Goal: Task Accomplishment & Management: Use online tool/utility

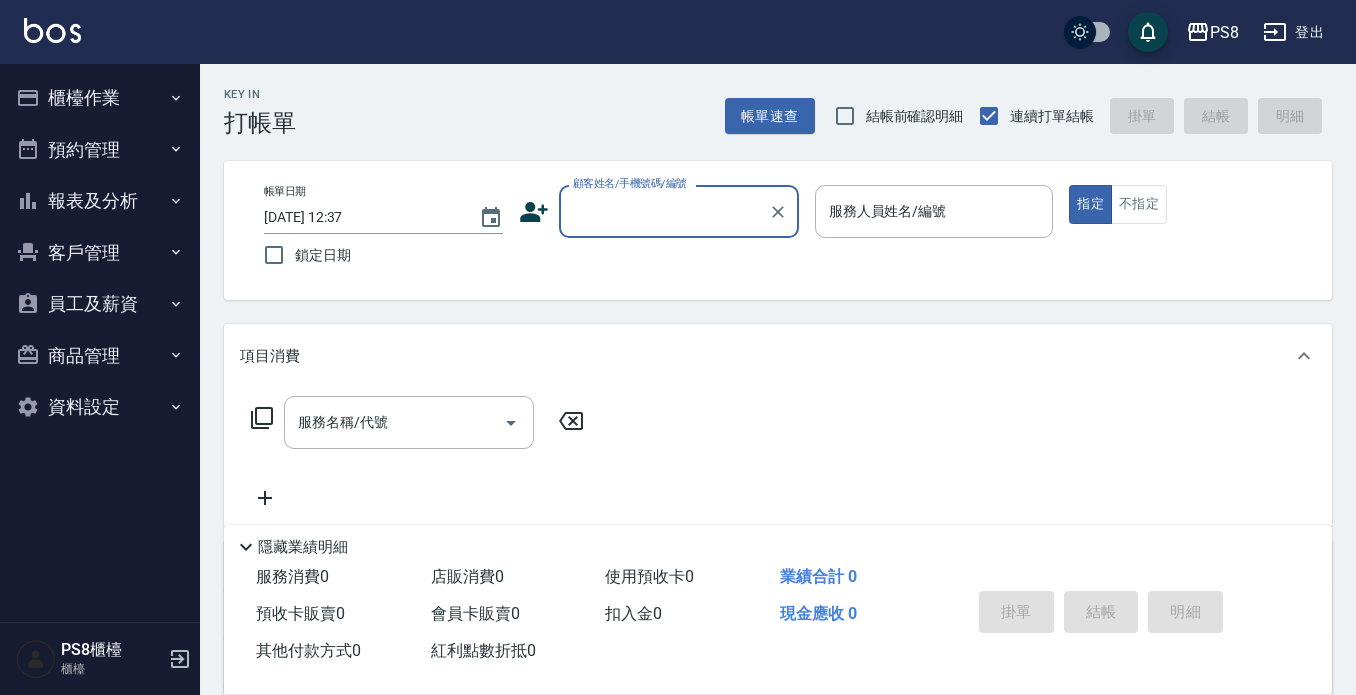
click at [85, 93] on button "櫃檯作業" at bounding box center [100, 98] width 184 height 52
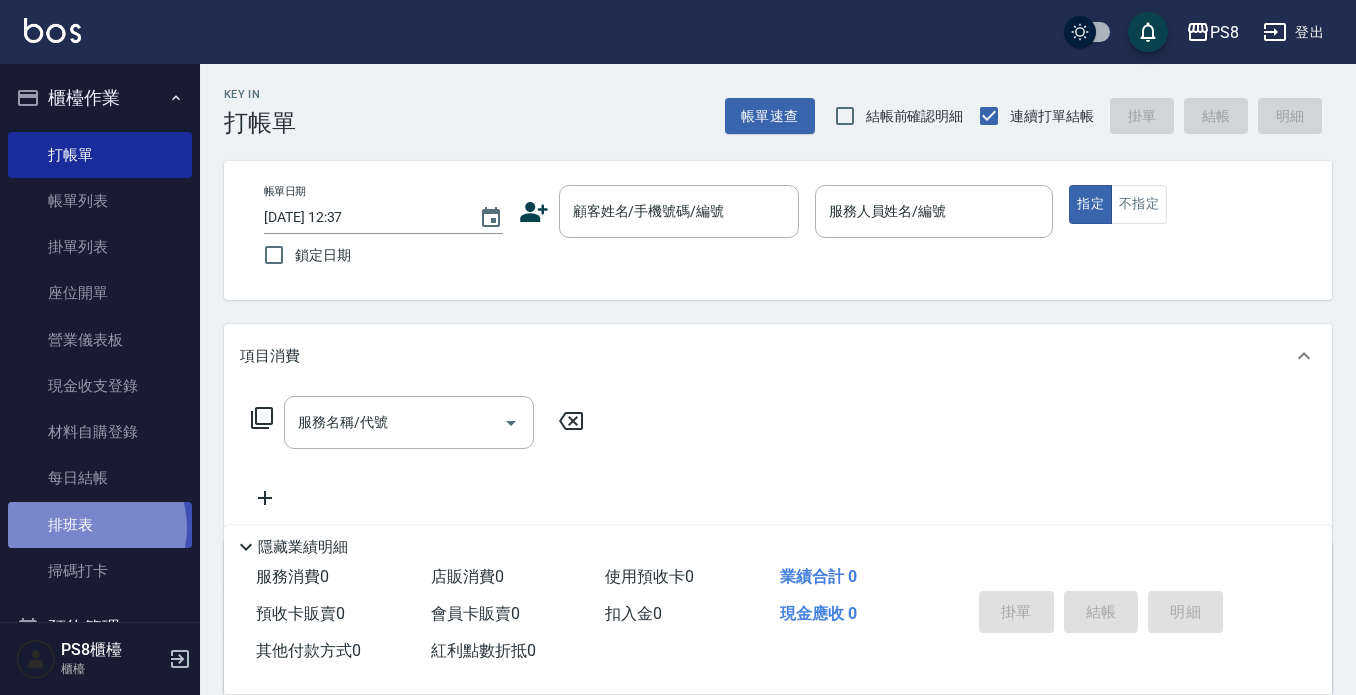
click at [89, 527] on link "排班表" at bounding box center [100, 525] width 184 height 46
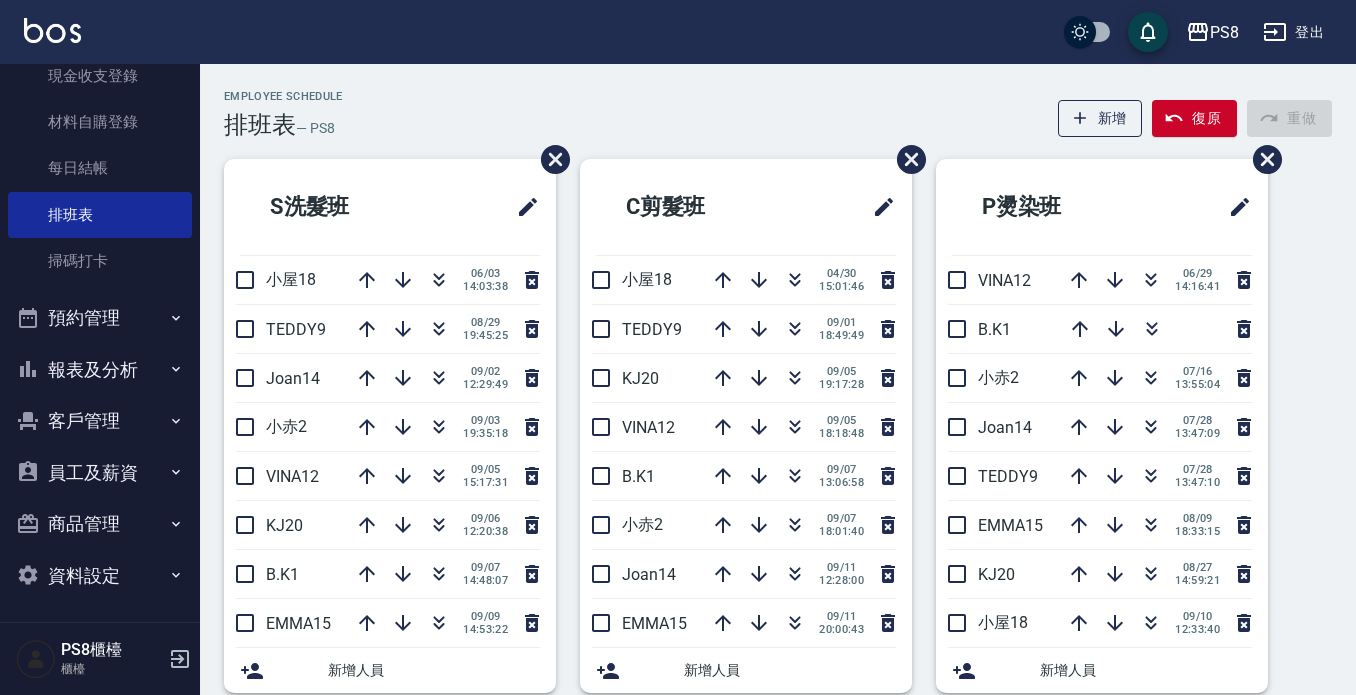
scroll to position [313, 0]
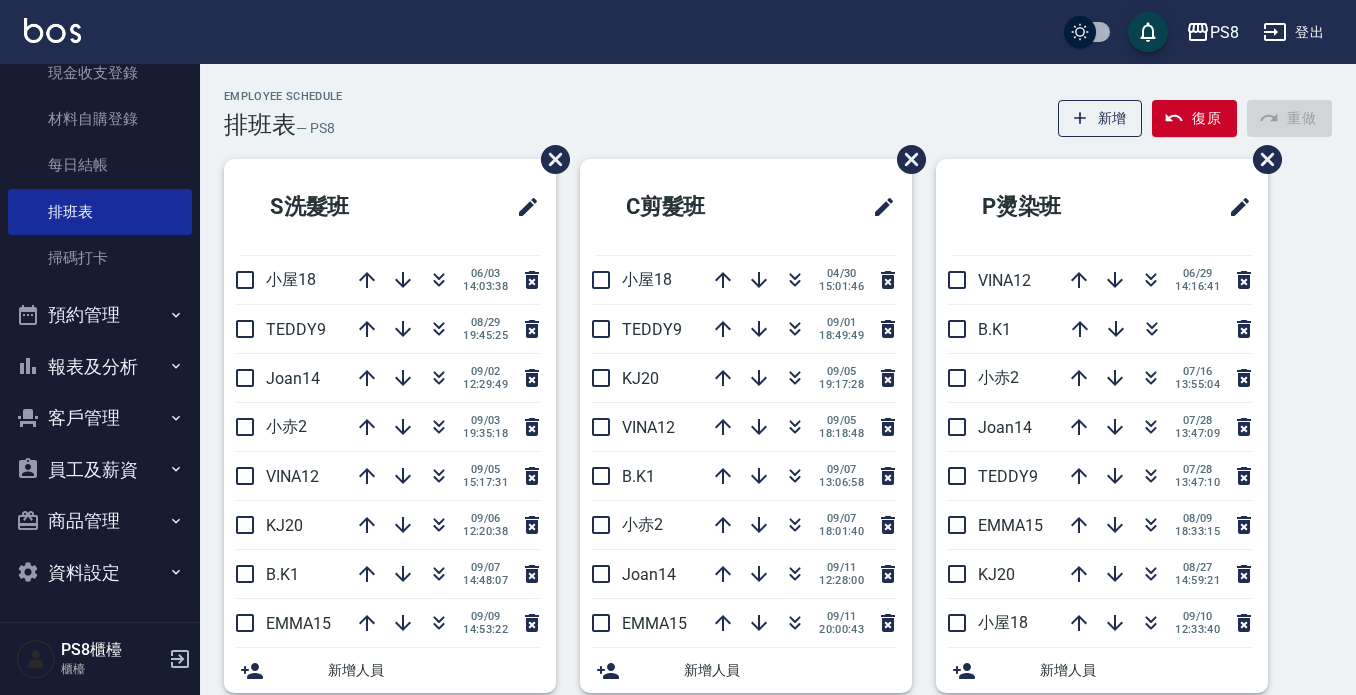
click at [128, 401] on button "客戶管理" at bounding box center [100, 418] width 184 height 52
click at [132, 360] on button "報表及分析" at bounding box center [100, 367] width 184 height 52
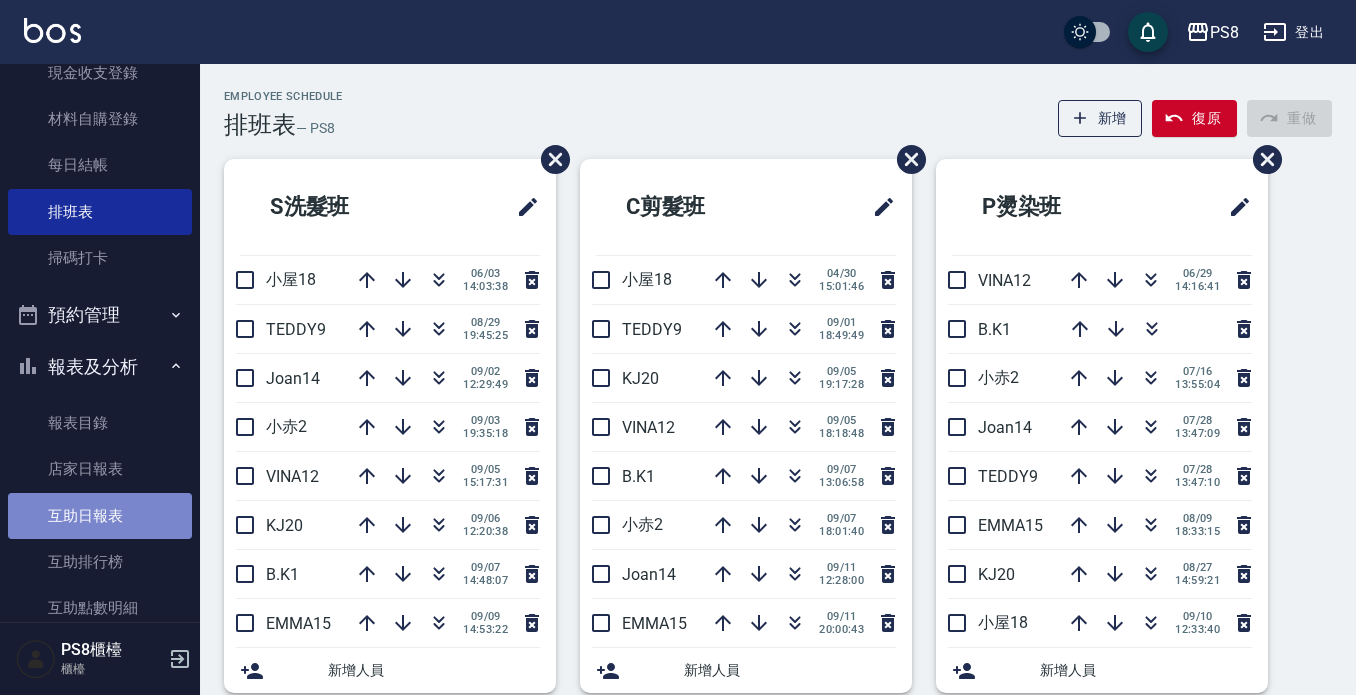
click at [109, 522] on link "互助日報表" at bounding box center [100, 516] width 184 height 46
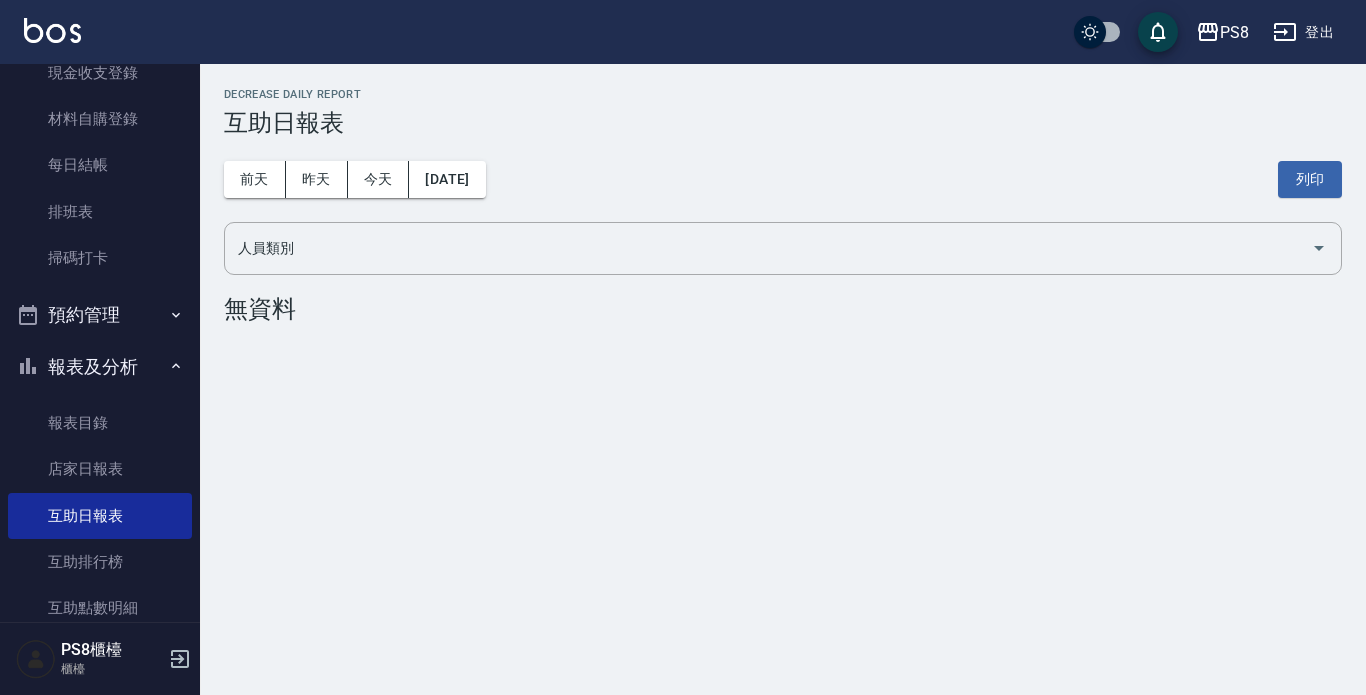
click at [277, 138] on div "[DATE] [DATE] [DATE] [DATE] 列印" at bounding box center [783, 179] width 1118 height 85
click at [276, 163] on button "前天" at bounding box center [255, 179] width 62 height 37
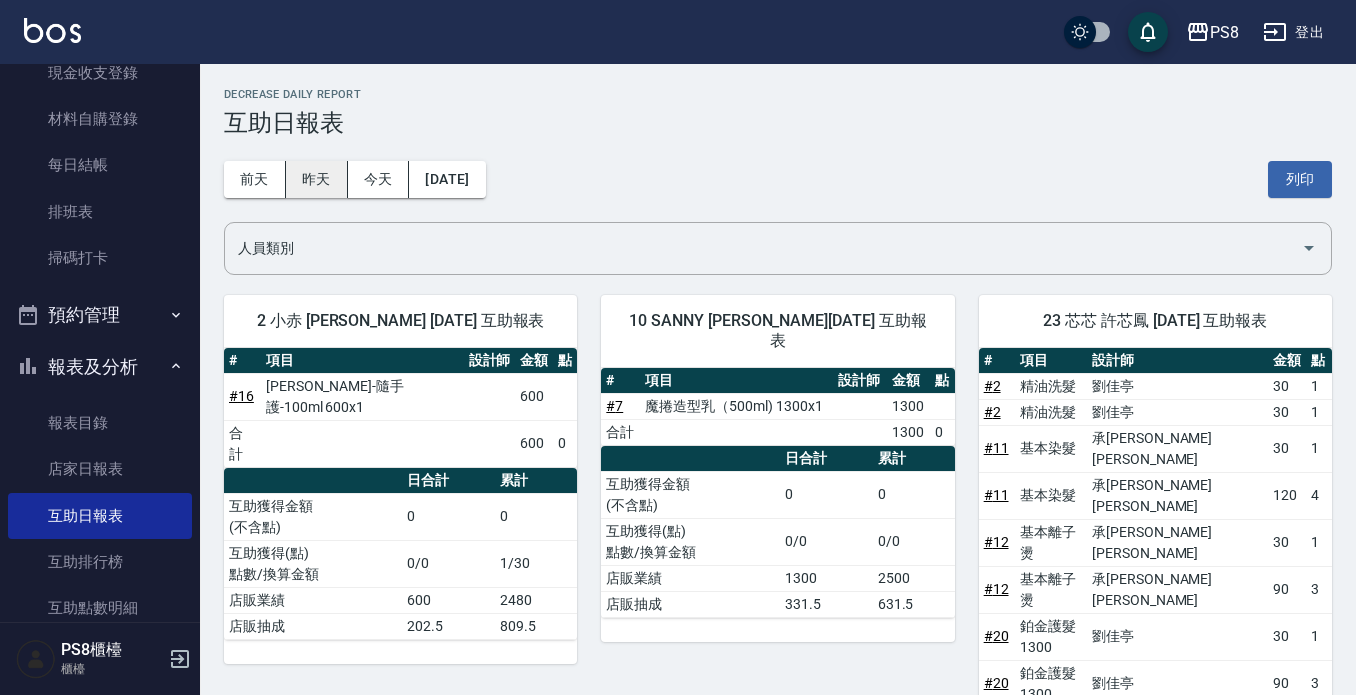
click at [318, 173] on button "昨天" at bounding box center [317, 179] width 62 height 37
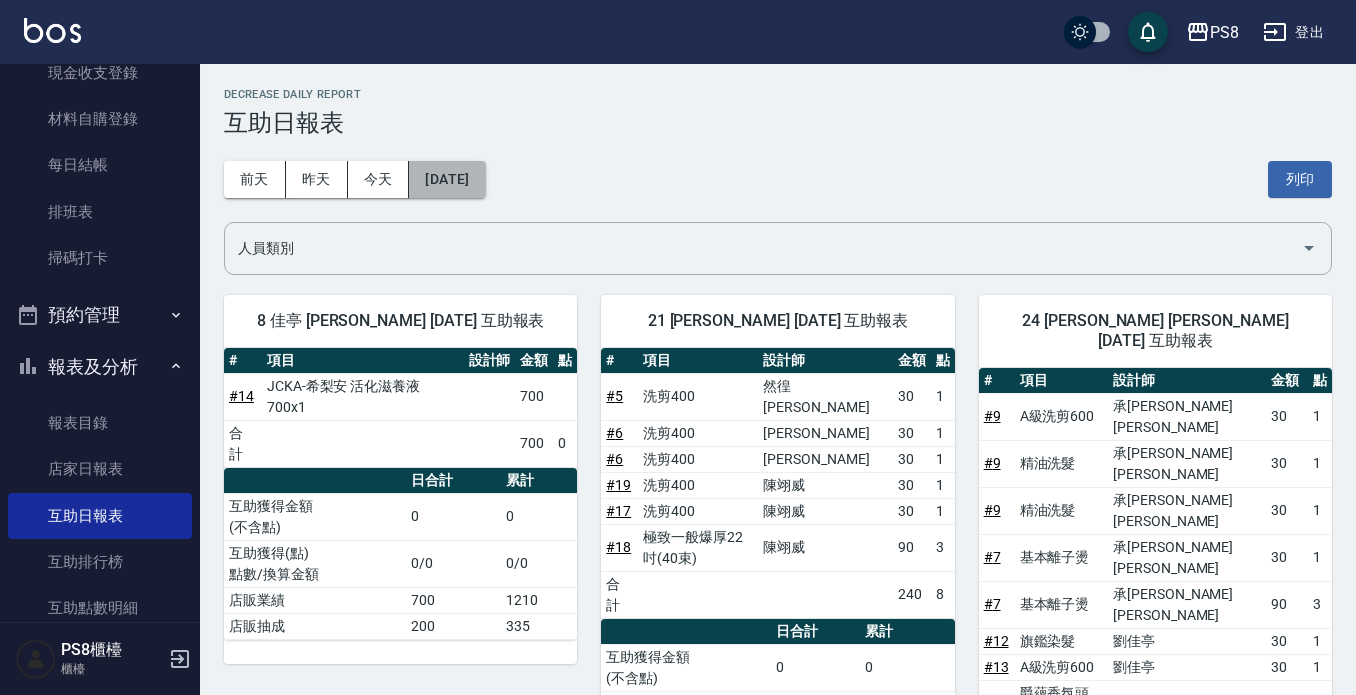
click at [465, 185] on button "[DATE]" at bounding box center [447, 179] width 76 height 37
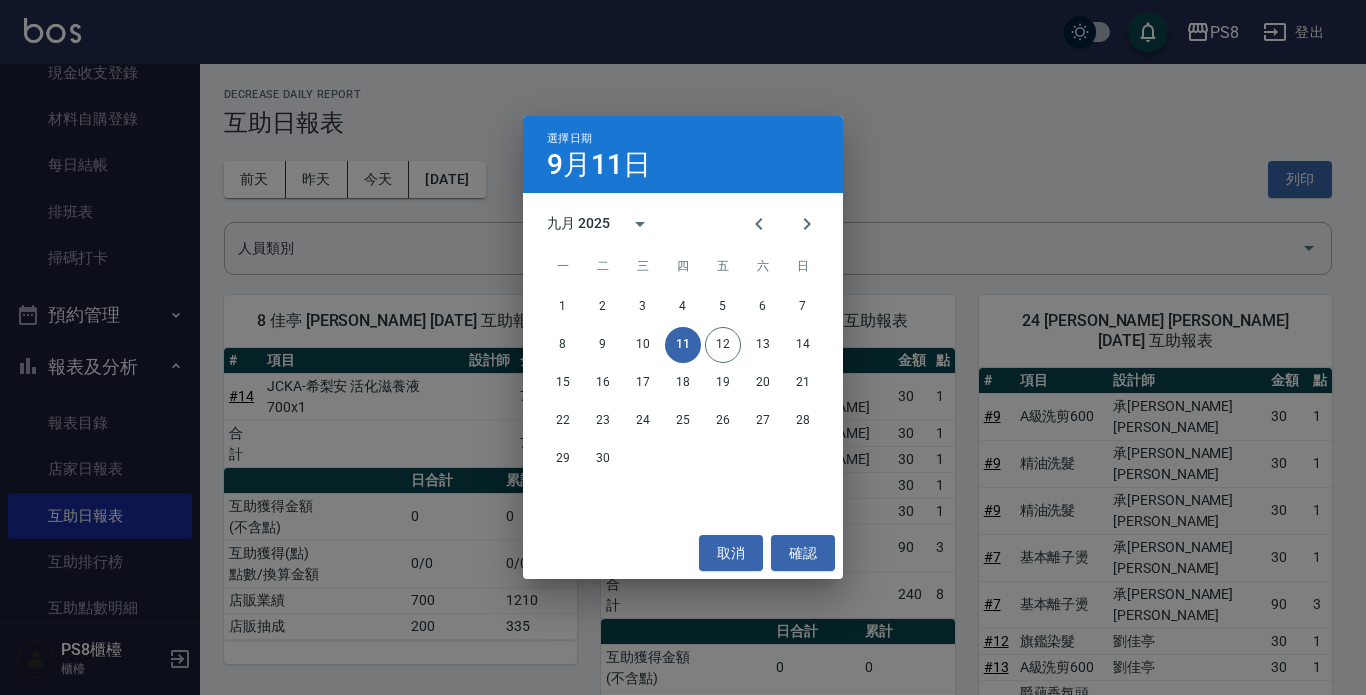
click at [396, 187] on div "選擇日期 [DATE] 九月 2025 一 二 三 四 五 六 日 1 2 3 4 5 6 7 8 9 10 11 12 13 14 15 16 17 18 …" at bounding box center [683, 347] width 1366 height 695
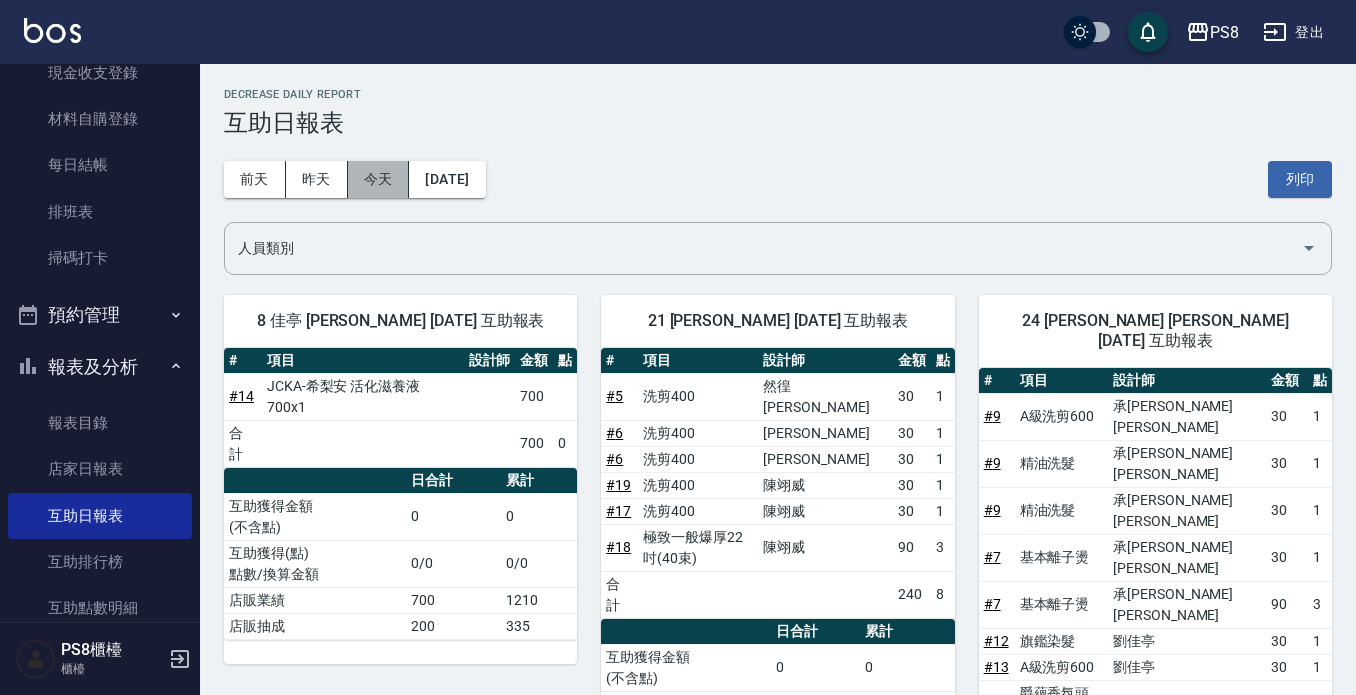
click at [392, 187] on button "今天" at bounding box center [379, 179] width 62 height 37
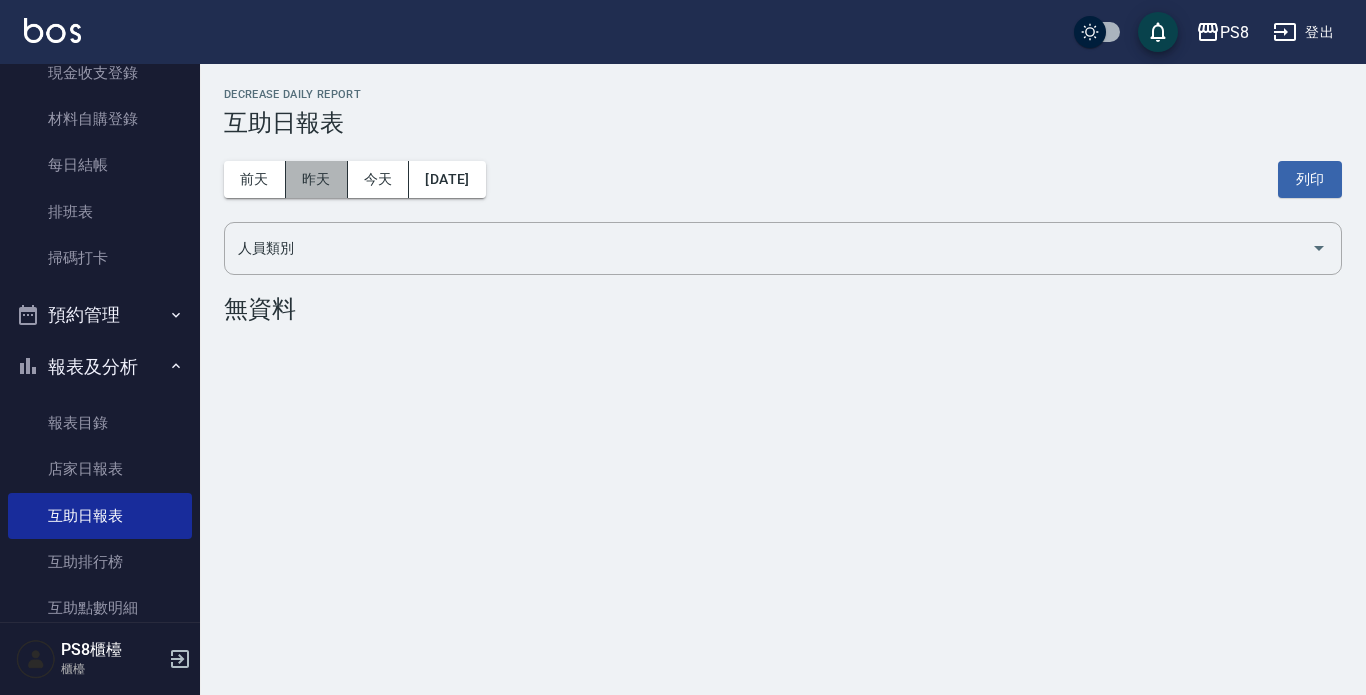
click at [290, 171] on button "昨天" at bounding box center [317, 179] width 62 height 37
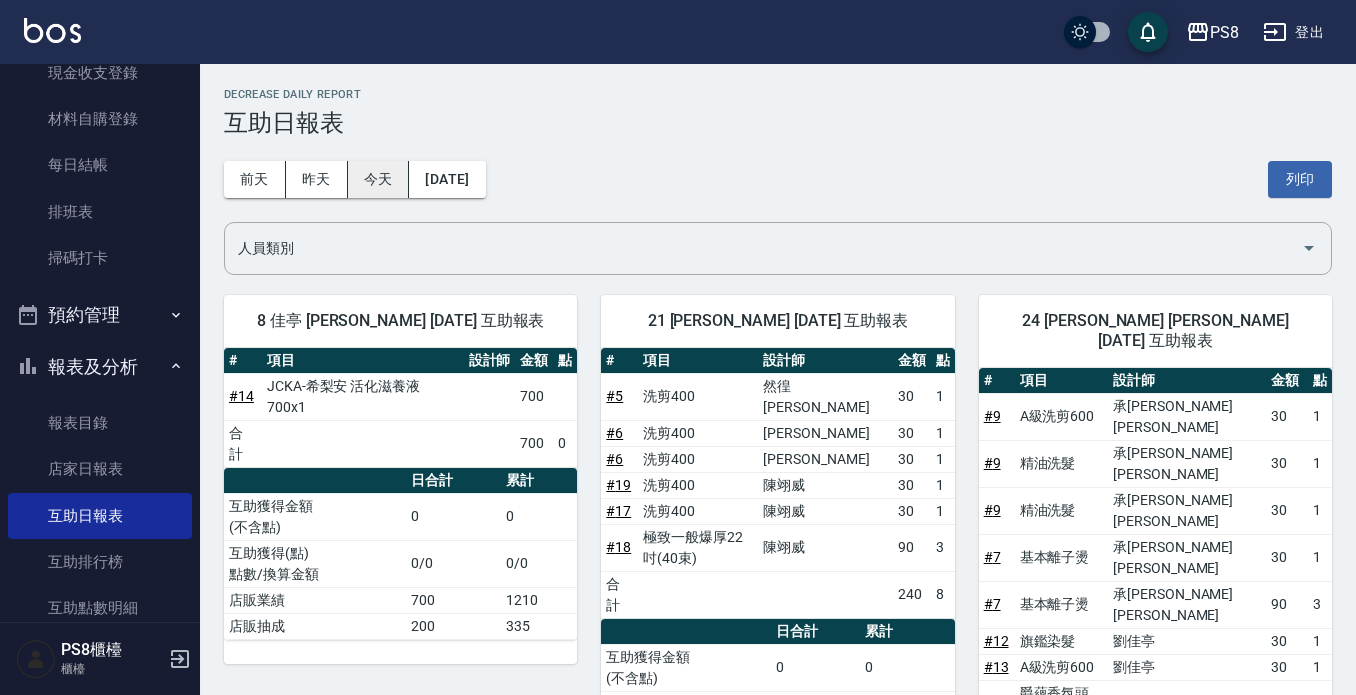
click at [359, 175] on button "今天" at bounding box center [379, 179] width 62 height 37
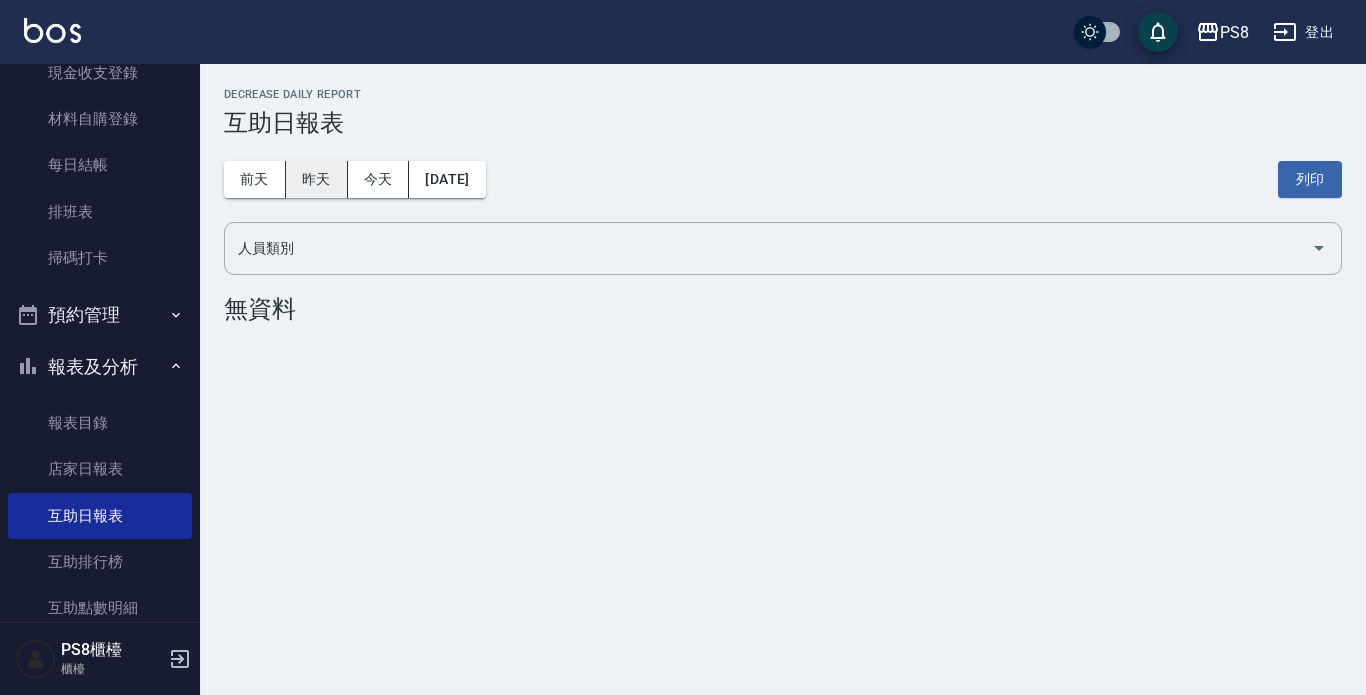
click at [314, 168] on button "昨天" at bounding box center [317, 179] width 62 height 37
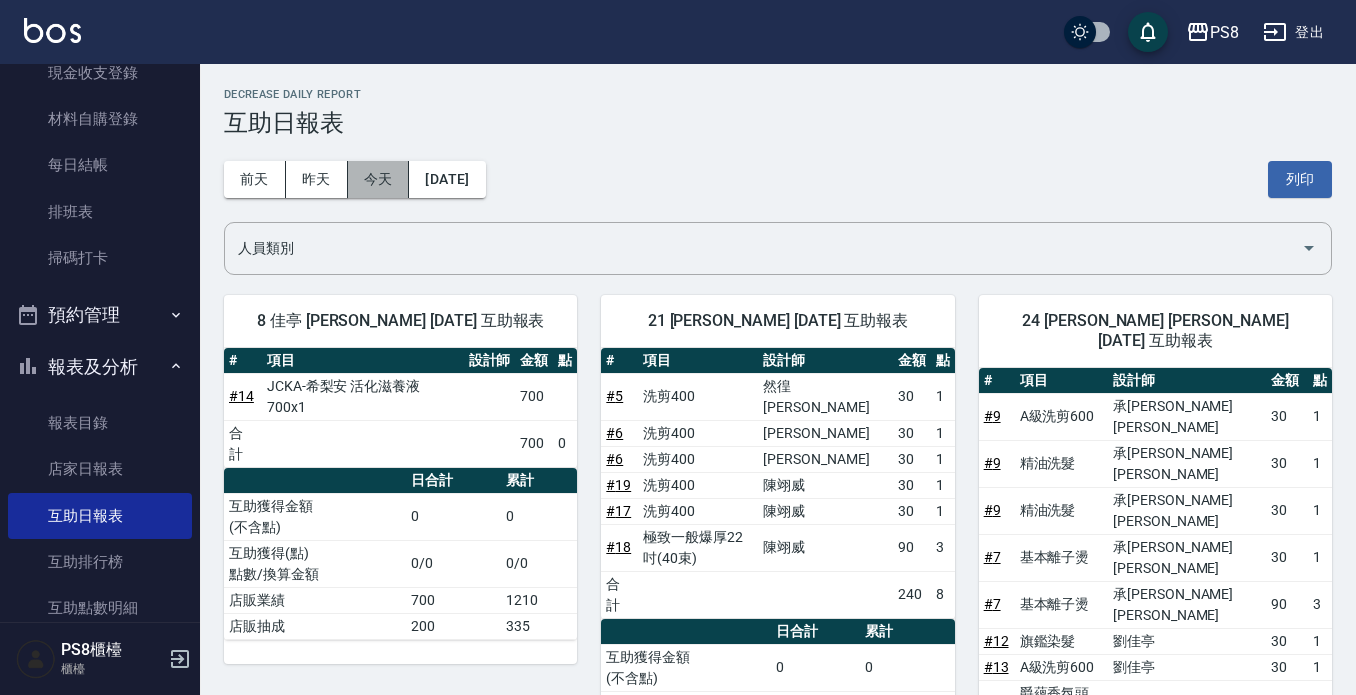
click at [387, 170] on button "今天" at bounding box center [379, 179] width 62 height 37
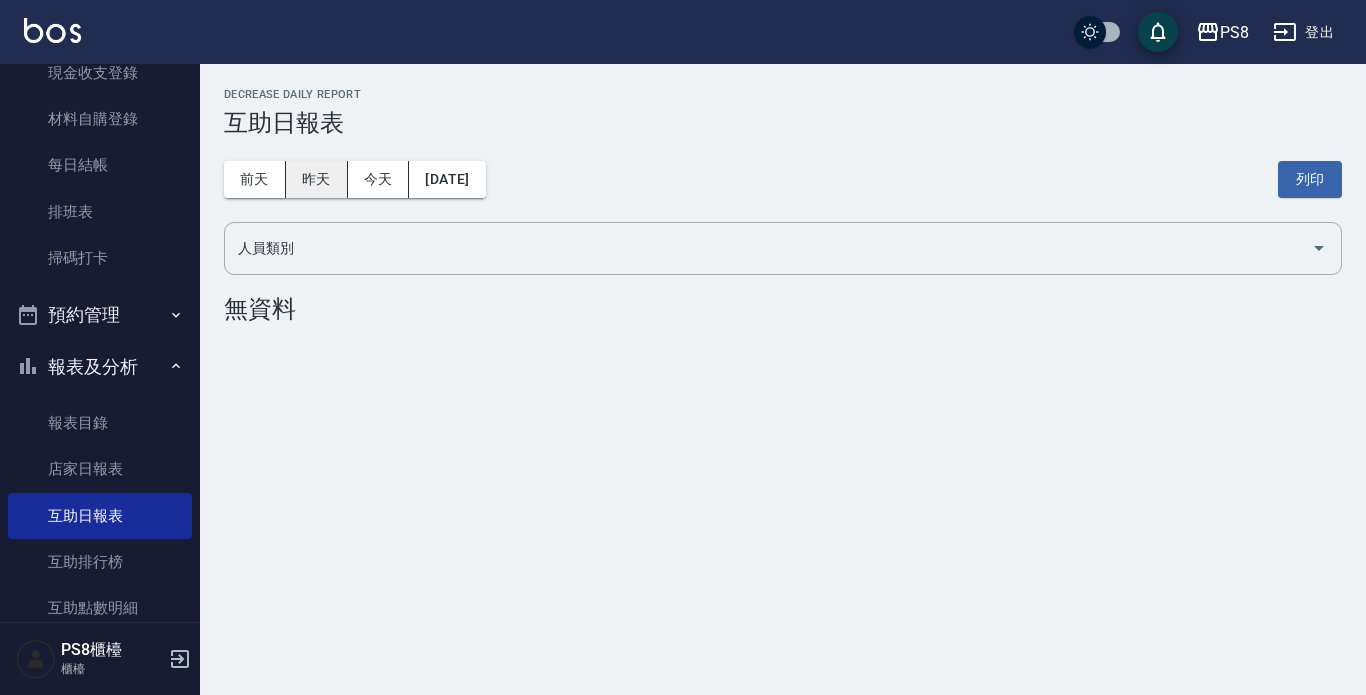
click at [335, 170] on button "昨天" at bounding box center [317, 179] width 62 height 37
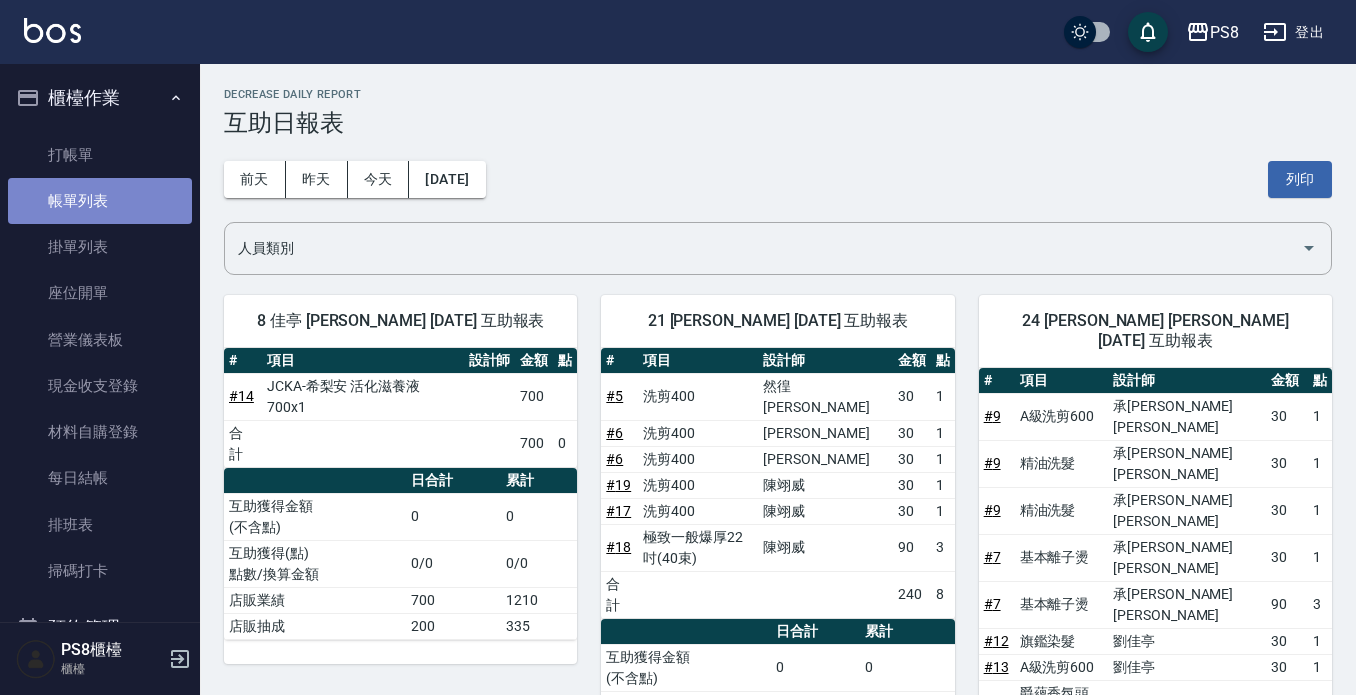
click at [153, 187] on link "帳單列表" at bounding box center [100, 201] width 184 height 46
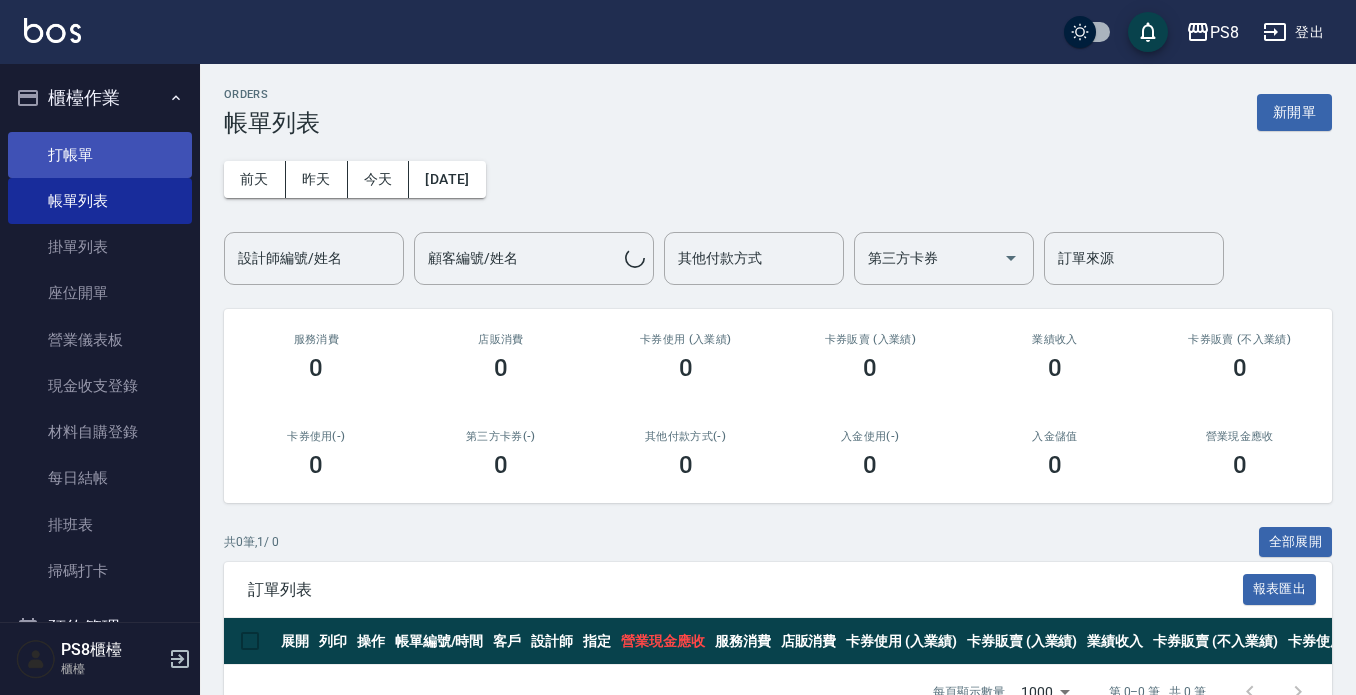
drag, startPoint x: 60, startPoint y: 108, endPoint x: 84, endPoint y: 137, distance: 37.6
click at [62, 107] on button "櫃檯作業" at bounding box center [100, 98] width 184 height 52
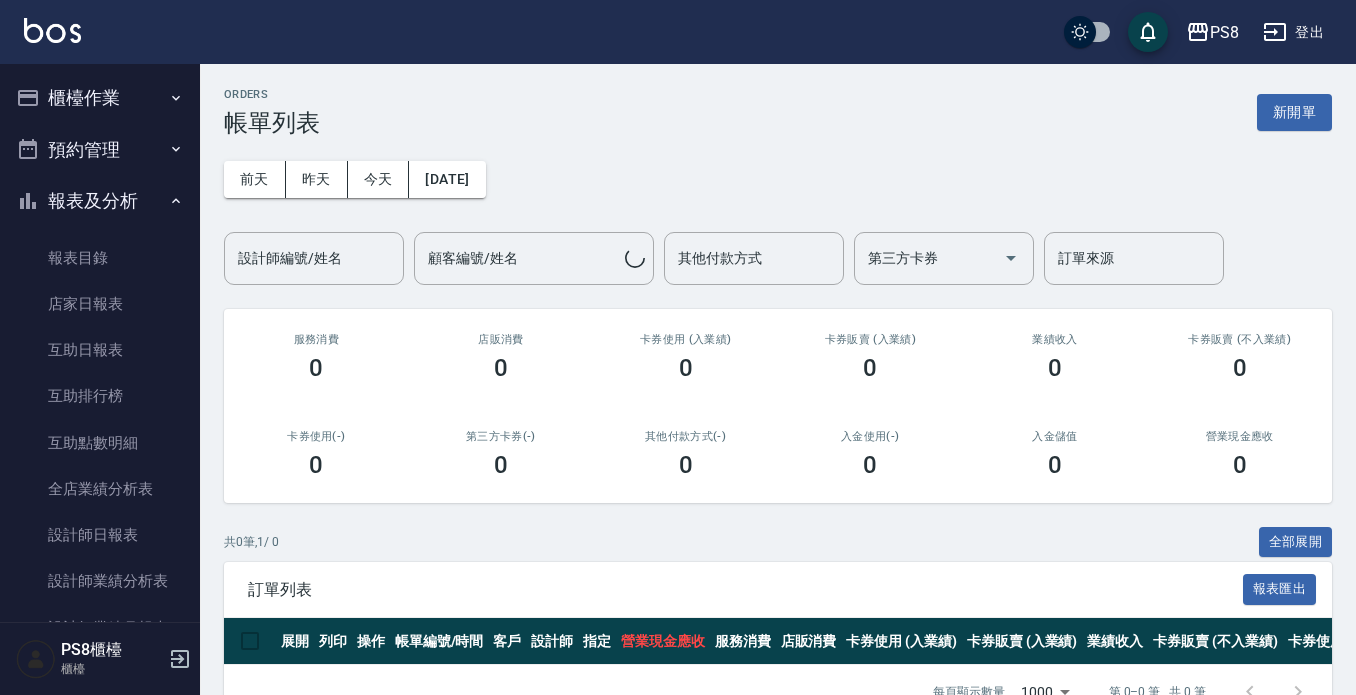
click at [84, 138] on link "打帳單" at bounding box center [100, 155] width 184 height 46
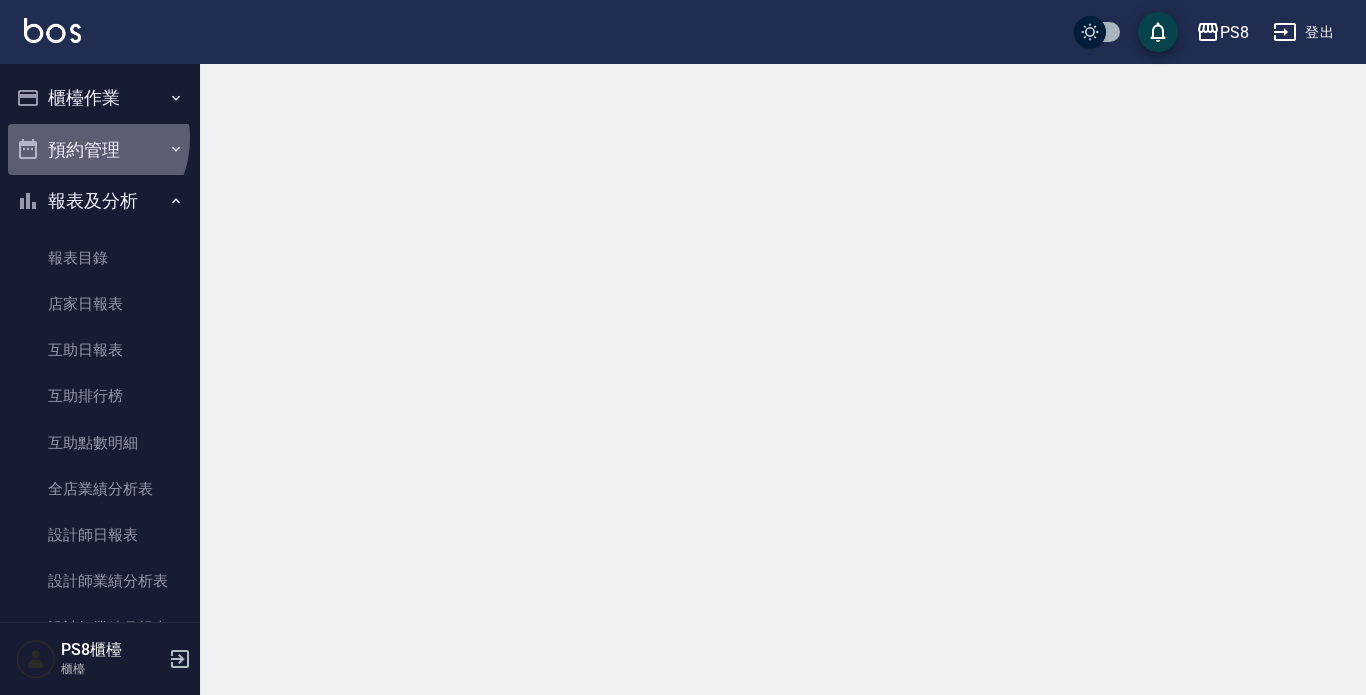
click at [84, 138] on button "預約管理" at bounding box center [100, 150] width 184 height 52
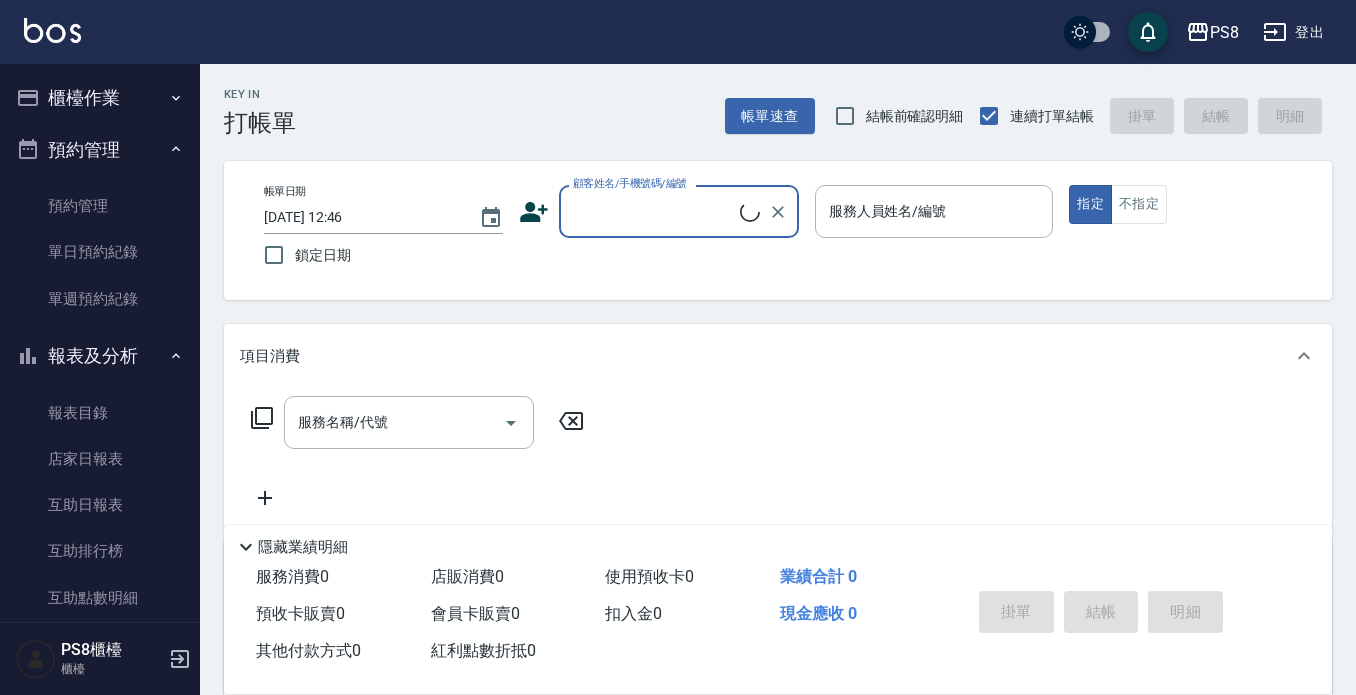
click at [92, 107] on button "櫃檯作業" at bounding box center [100, 98] width 184 height 52
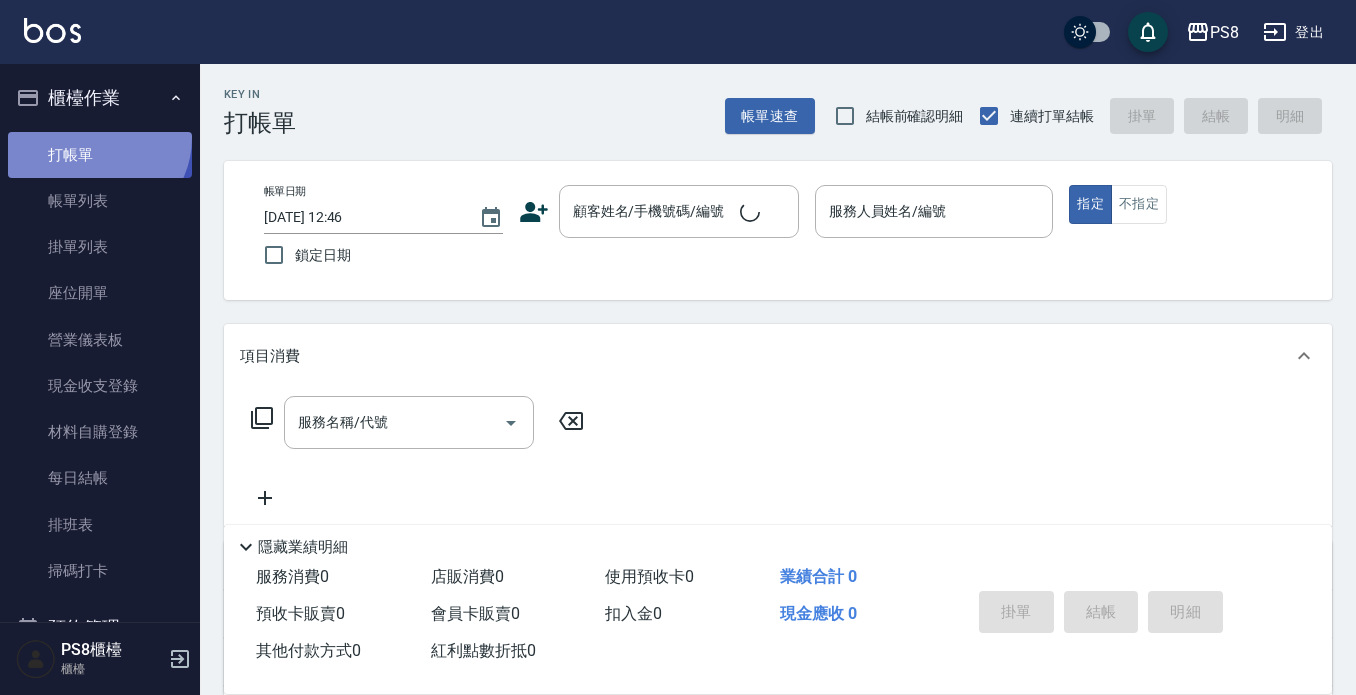
click at [95, 137] on link "打帳單" at bounding box center [100, 155] width 184 height 46
click at [98, 141] on link "打帳單" at bounding box center [100, 155] width 184 height 46
click at [636, 199] on div "顧客姓名/手機號碼/編號 顧客姓名/手機號碼/編號" at bounding box center [679, 211] width 240 height 53
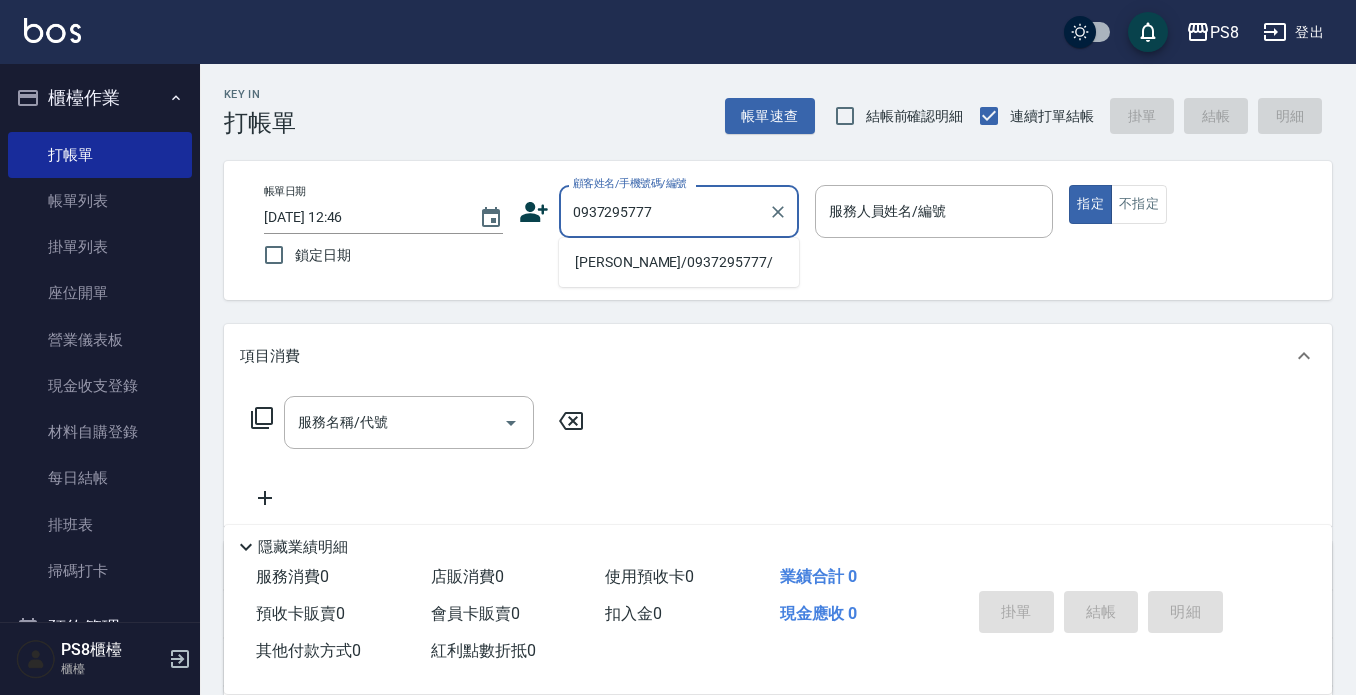
click at [673, 265] on li "[PERSON_NAME]/0937295777/" at bounding box center [679, 262] width 240 height 33
type input "[PERSON_NAME]/0937295777/"
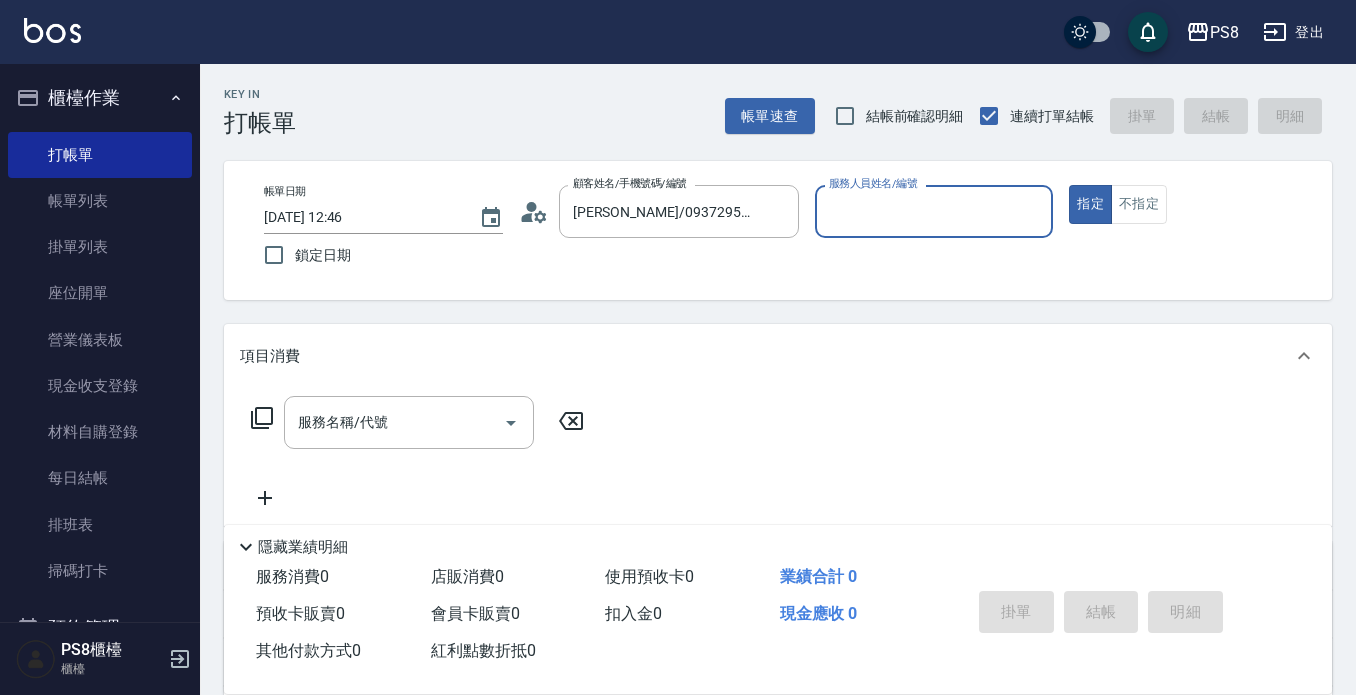
click at [541, 206] on icon at bounding box center [534, 212] width 30 height 30
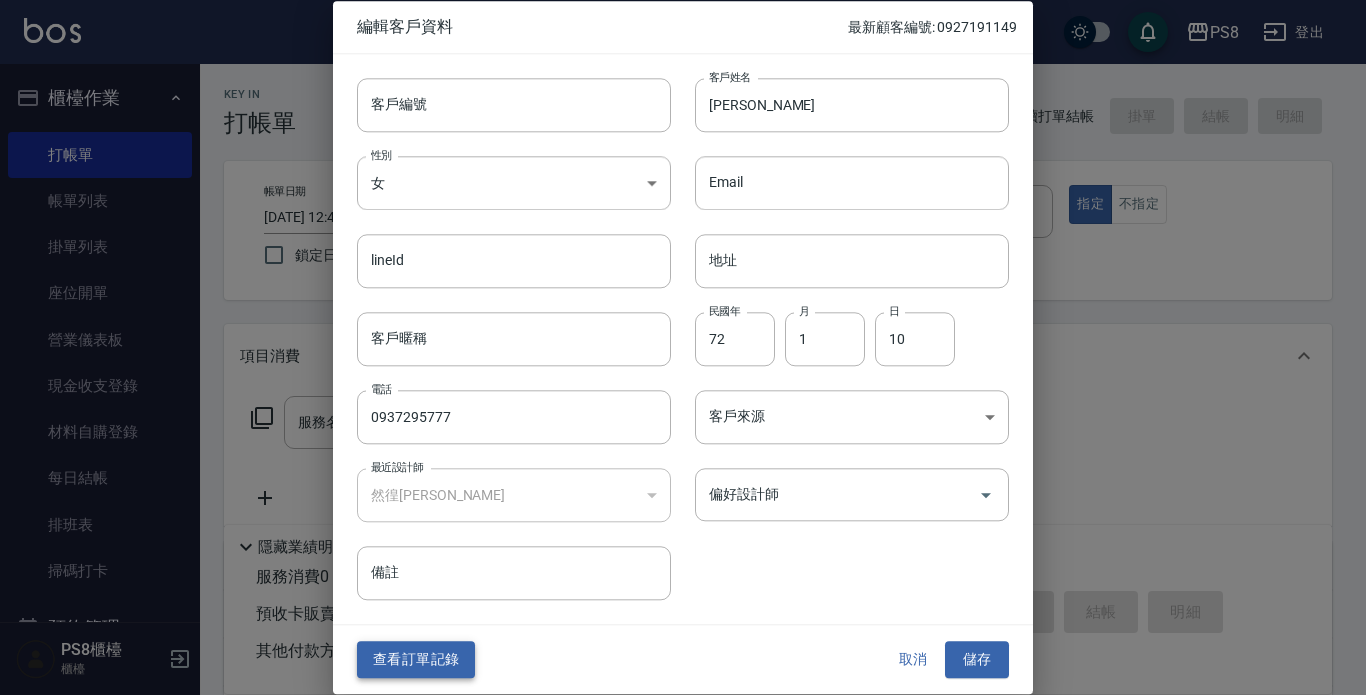
click at [452, 664] on button "查看訂單記錄" at bounding box center [416, 660] width 118 height 37
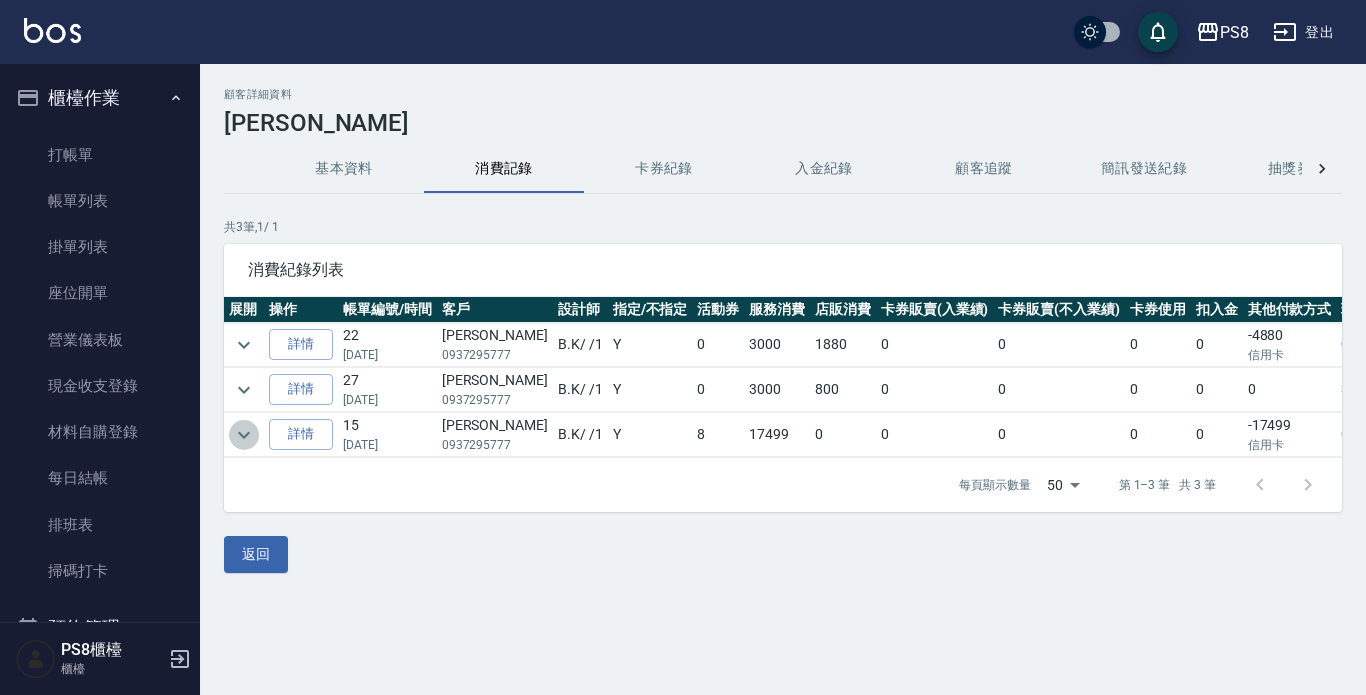
click at [247, 435] on icon "expand row" at bounding box center [244, 434] width 12 height 7
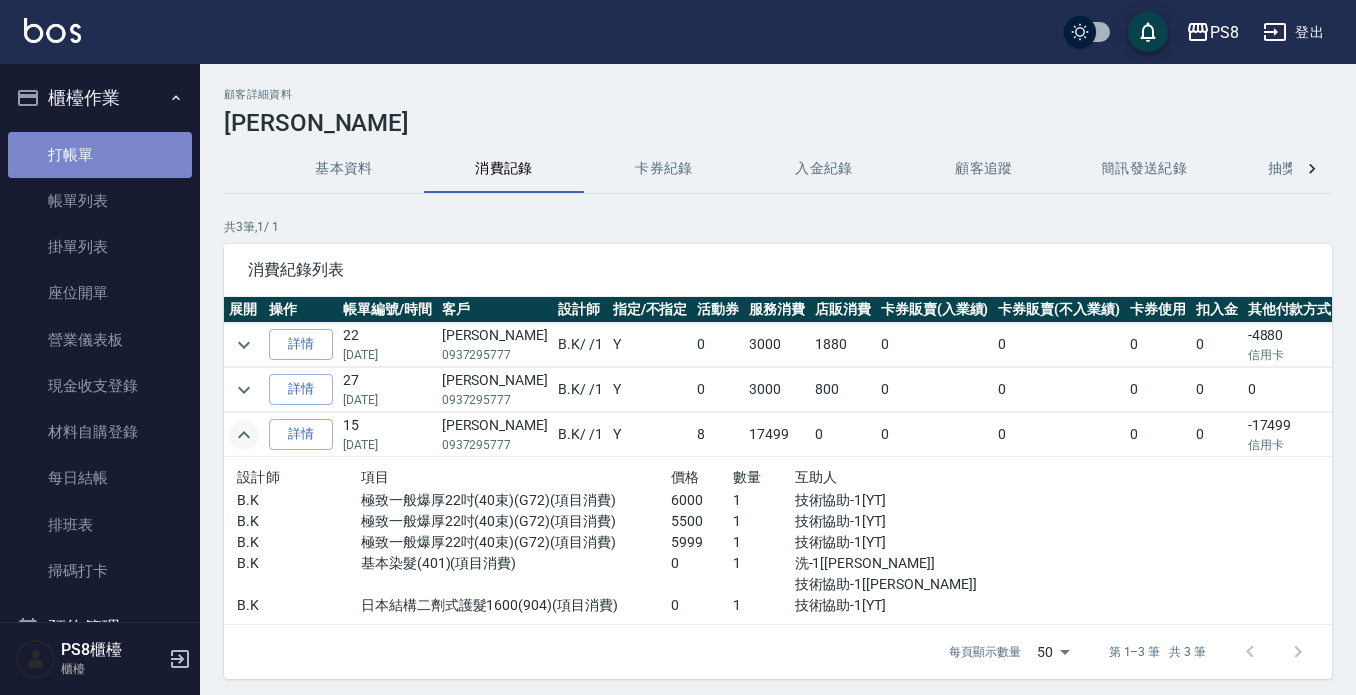
click at [106, 148] on link "打帳單" at bounding box center [100, 155] width 184 height 46
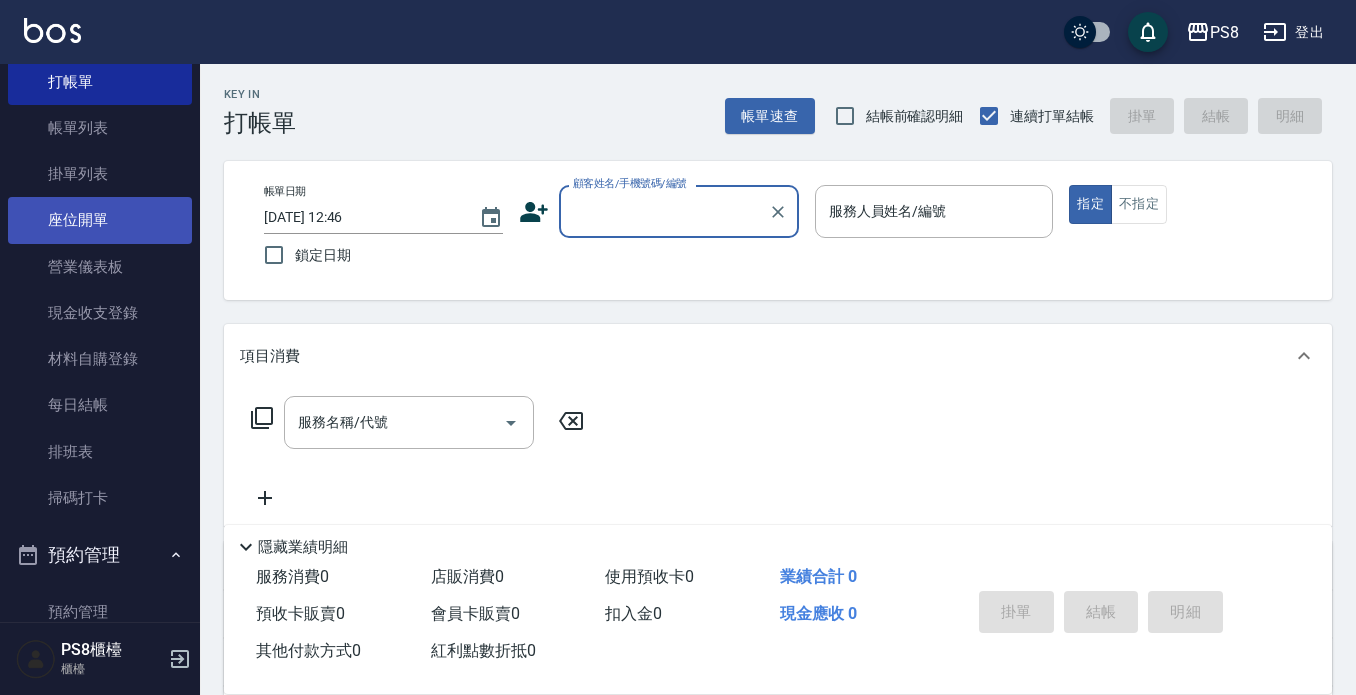
scroll to position [200, 0]
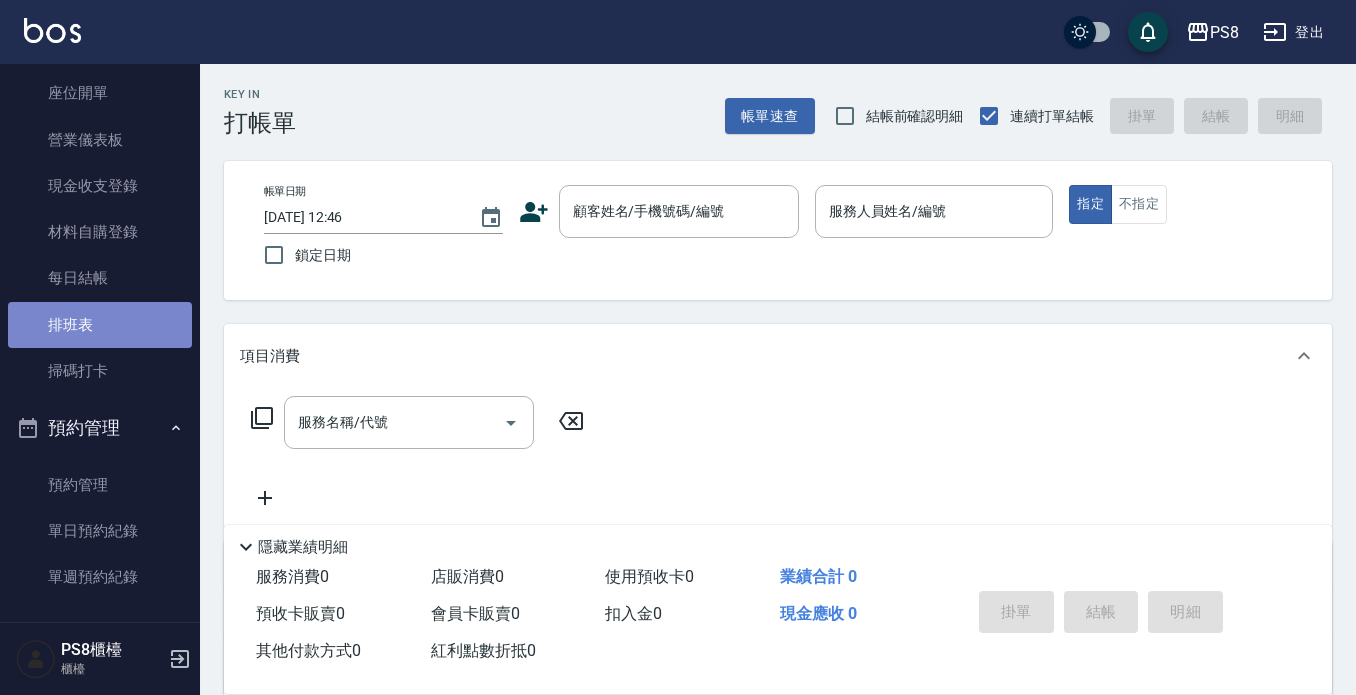
click at [101, 332] on link "排班表" at bounding box center [100, 325] width 184 height 46
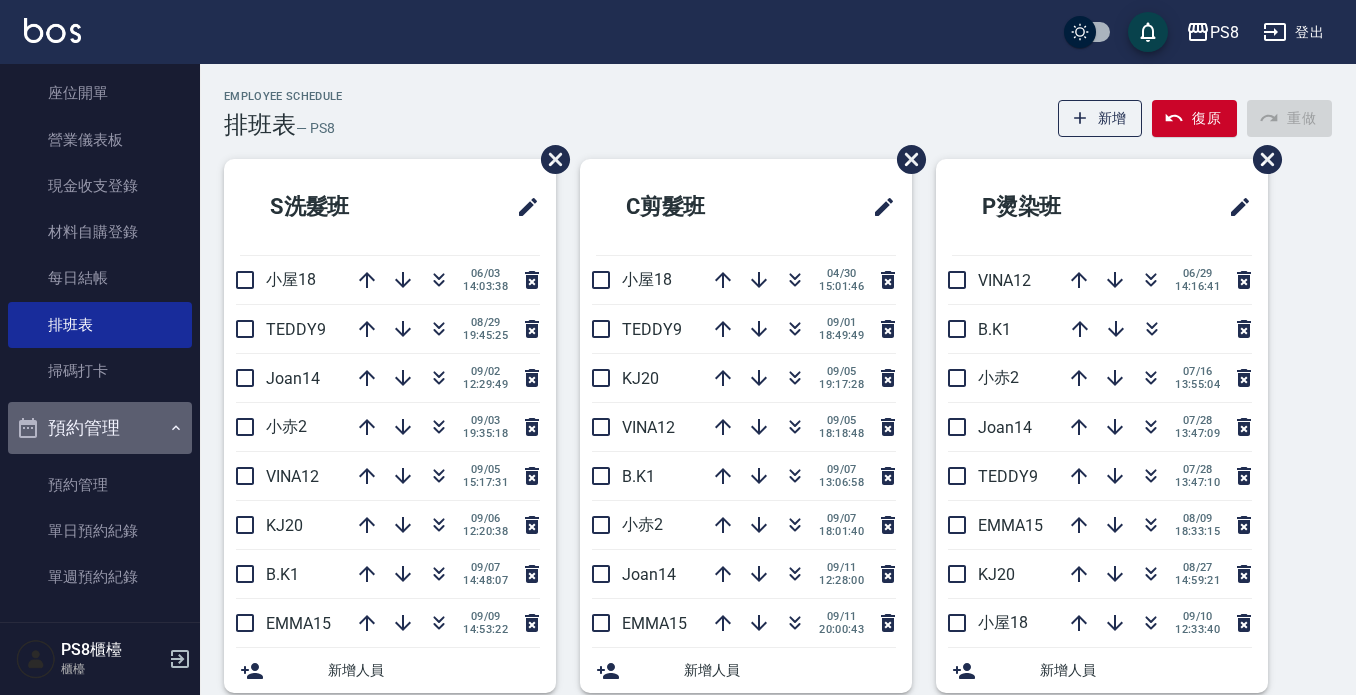
click at [101, 427] on button "預約管理" at bounding box center [100, 428] width 184 height 52
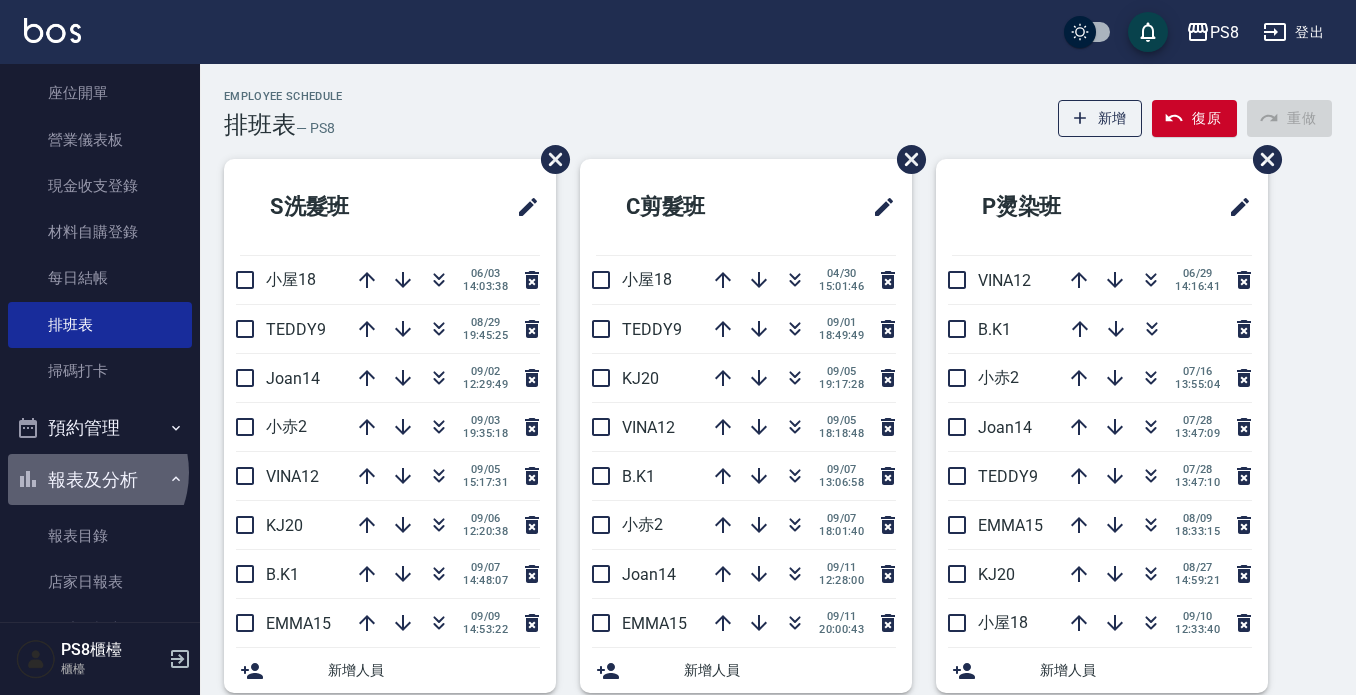
click at [84, 472] on button "報表及分析" at bounding box center [100, 480] width 184 height 52
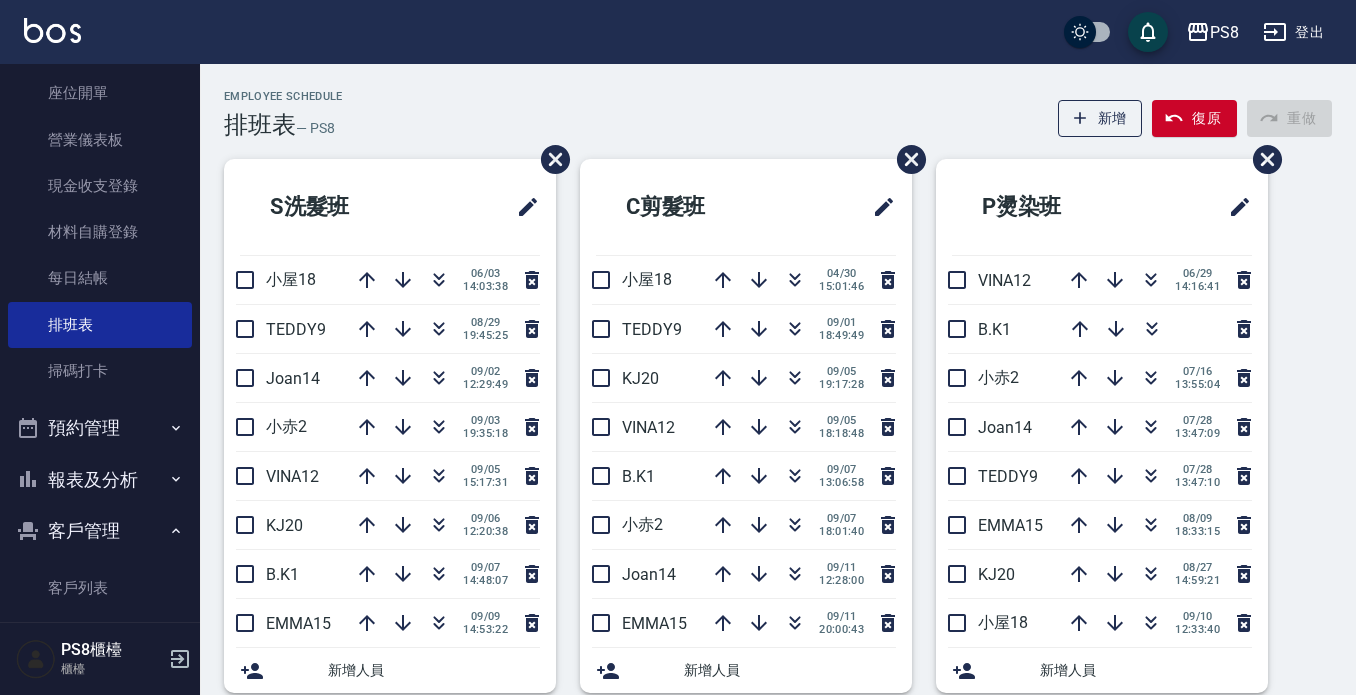
click at [113, 528] on button "客戶管理" at bounding box center [100, 531] width 184 height 52
